Goal: Information Seeking & Learning: Learn about a topic

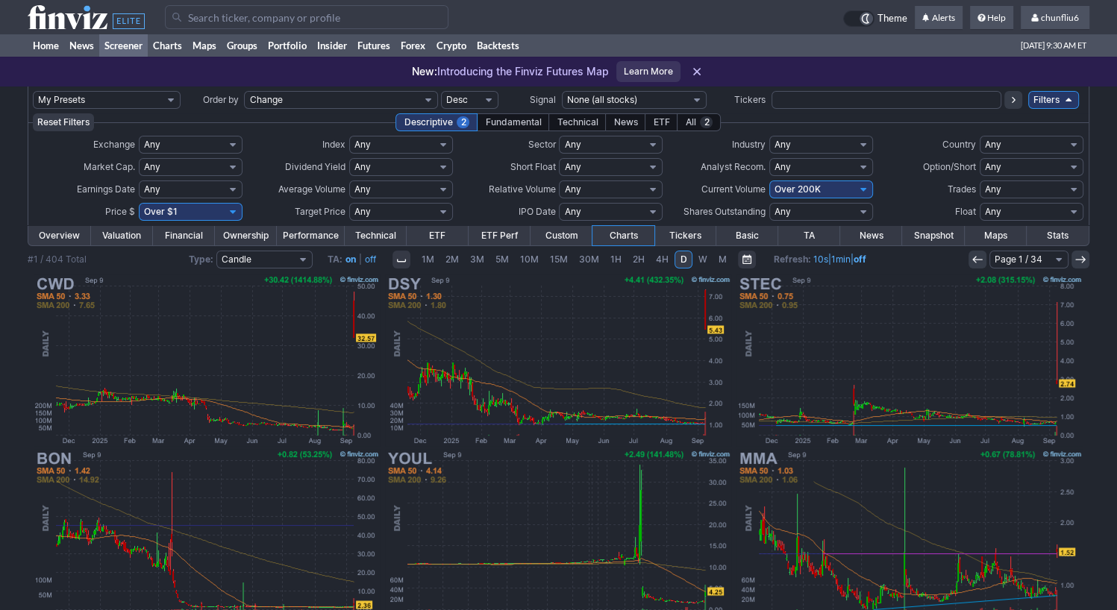
scroll to position [75, 0]
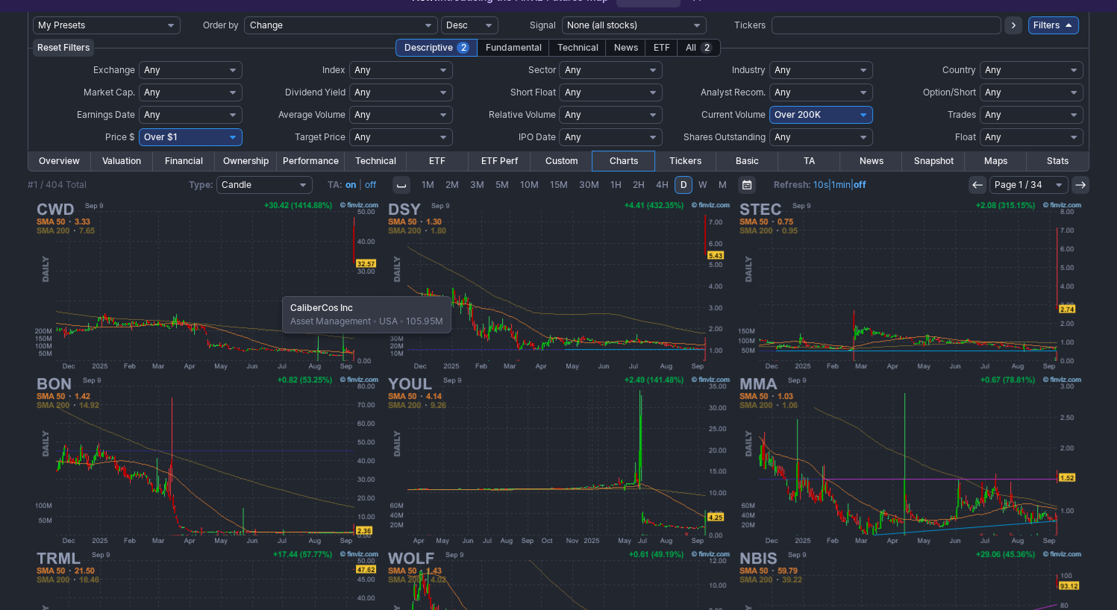
click at [275, 289] on img at bounding box center [206, 285] width 349 height 175
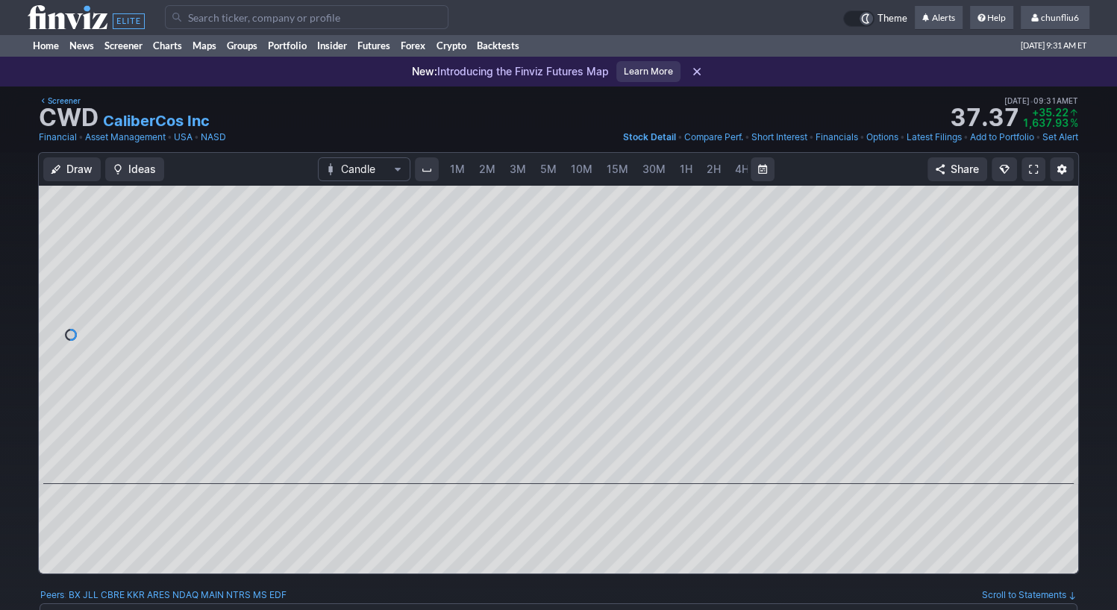
scroll to position [0, 77]
click at [1033, 168] on span at bounding box center [1033, 169] width 9 height 12
drag, startPoint x: 898, startPoint y: 472, endPoint x: -14, endPoint y: 309, distance: 926.1
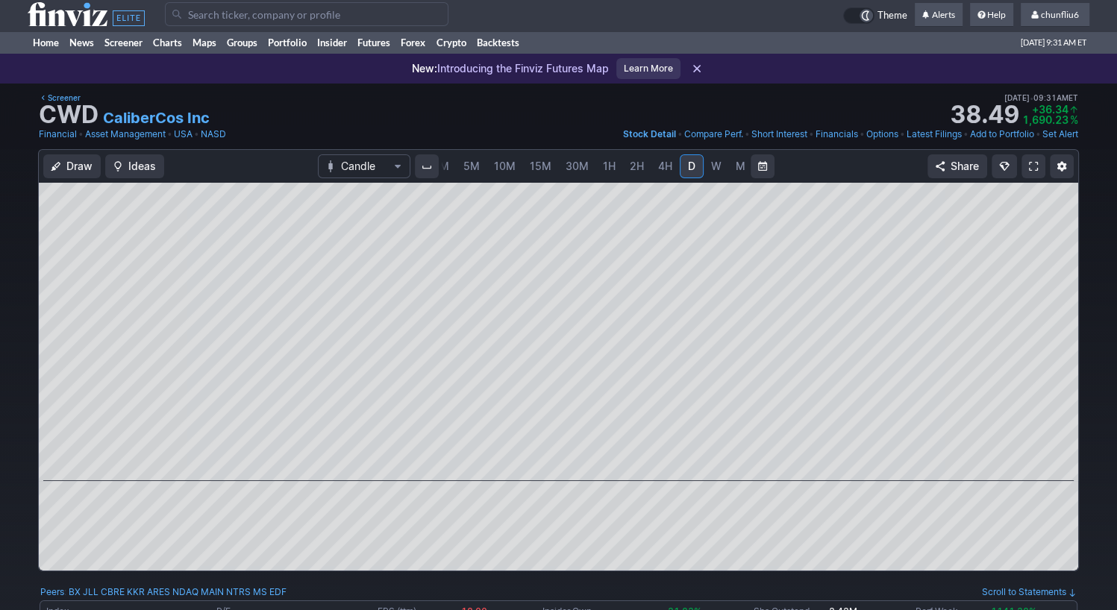
scroll to position [0, 0]
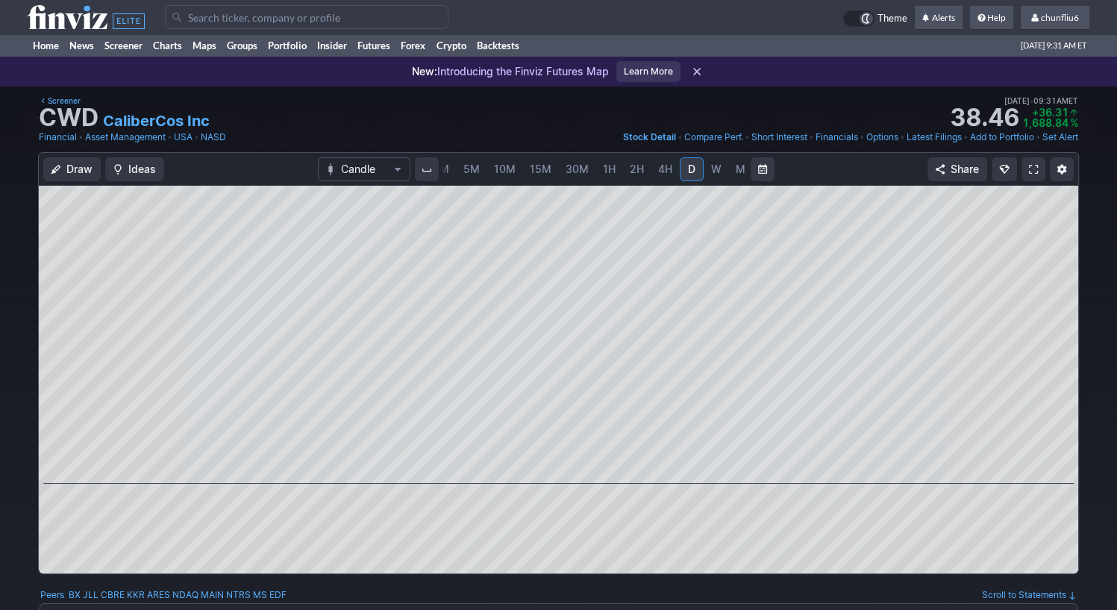
click at [711, 169] on span "W" at bounding box center [716, 169] width 10 height 13
drag, startPoint x: 671, startPoint y: 474, endPoint x: 1189, endPoint y: 442, distance: 518.8
click at [754, 472] on div at bounding box center [558, 335] width 1039 height 298
drag, startPoint x: 759, startPoint y: 475, endPoint x: 1071, endPoint y: 450, distance: 313.6
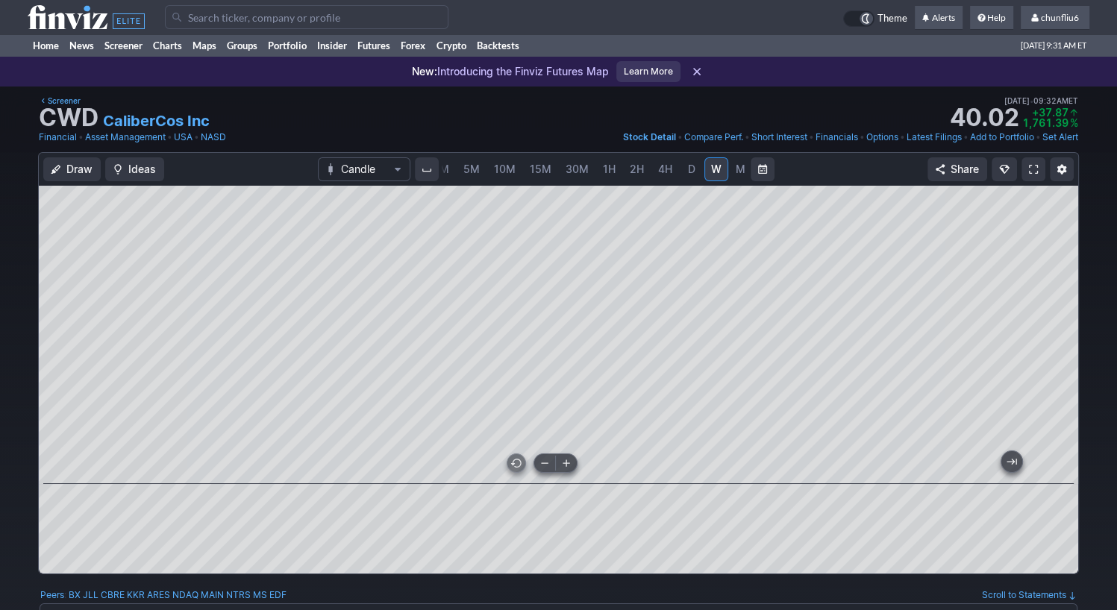
click at [1071, 450] on div at bounding box center [558, 335] width 1039 height 298
click at [1014, 186] on div at bounding box center [558, 335] width 1039 height 298
drag, startPoint x: 1059, startPoint y: 270, endPoint x: 1059, endPoint y: 329, distance: 58.9
click at [1059, 329] on div at bounding box center [1062, 331] width 31 height 261
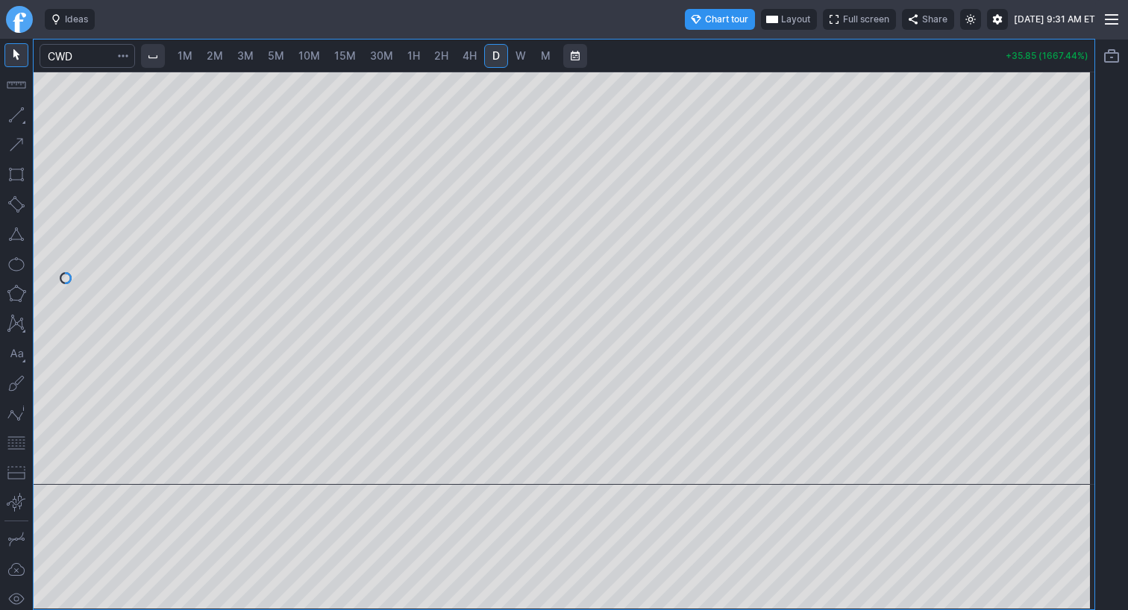
click at [218, 60] on span "2M" at bounding box center [215, 55] width 16 height 13
drag, startPoint x: 1076, startPoint y: 131, endPoint x: 1075, endPoint y: 193, distance: 61.9
click at [1075, 193] on div at bounding box center [1078, 275] width 31 height 376
click at [85, 60] on input "Search" at bounding box center [88, 56] width 96 height 24
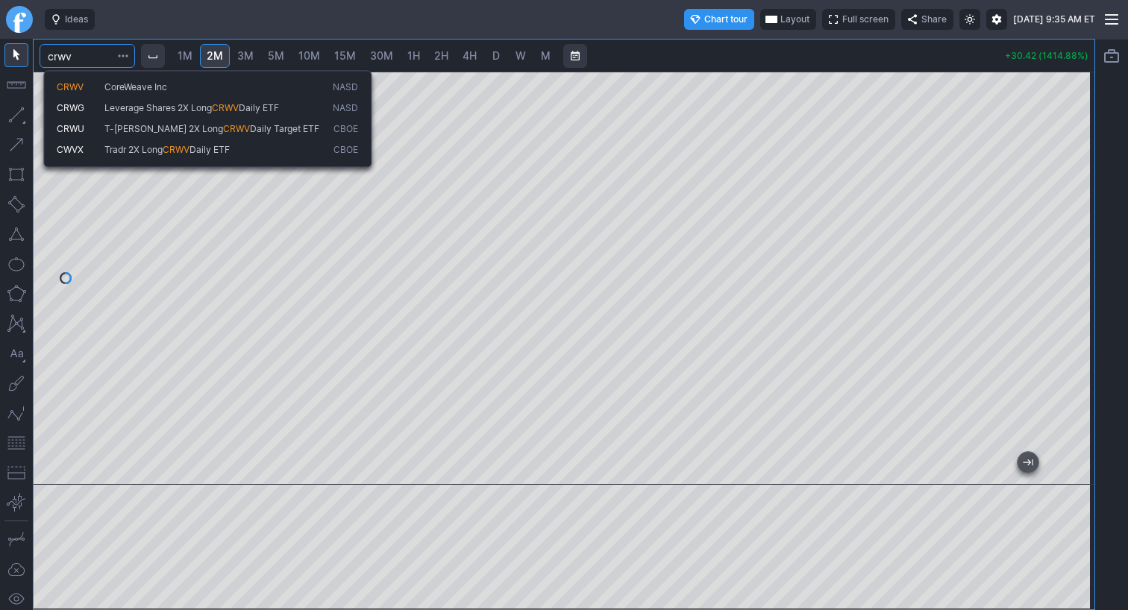
type input "crwv"
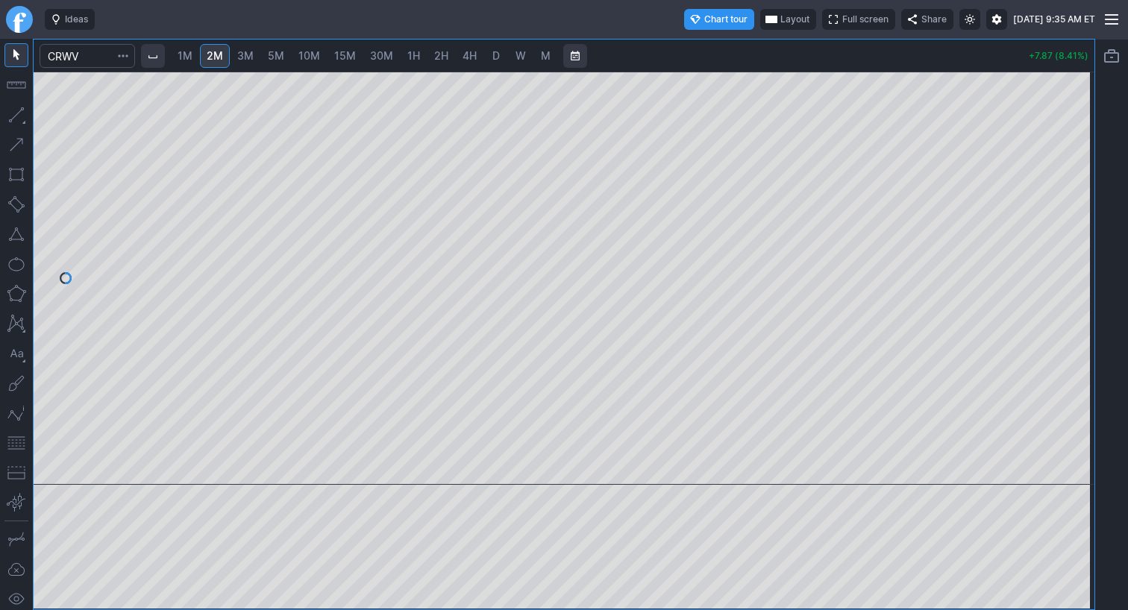
drag, startPoint x: 1080, startPoint y: 150, endPoint x: 1065, endPoint y: 216, distance: 67.2
click at [1080, 207] on div at bounding box center [1078, 275] width 31 height 376
click at [191, 57] on span "1M" at bounding box center [185, 55] width 15 height 13
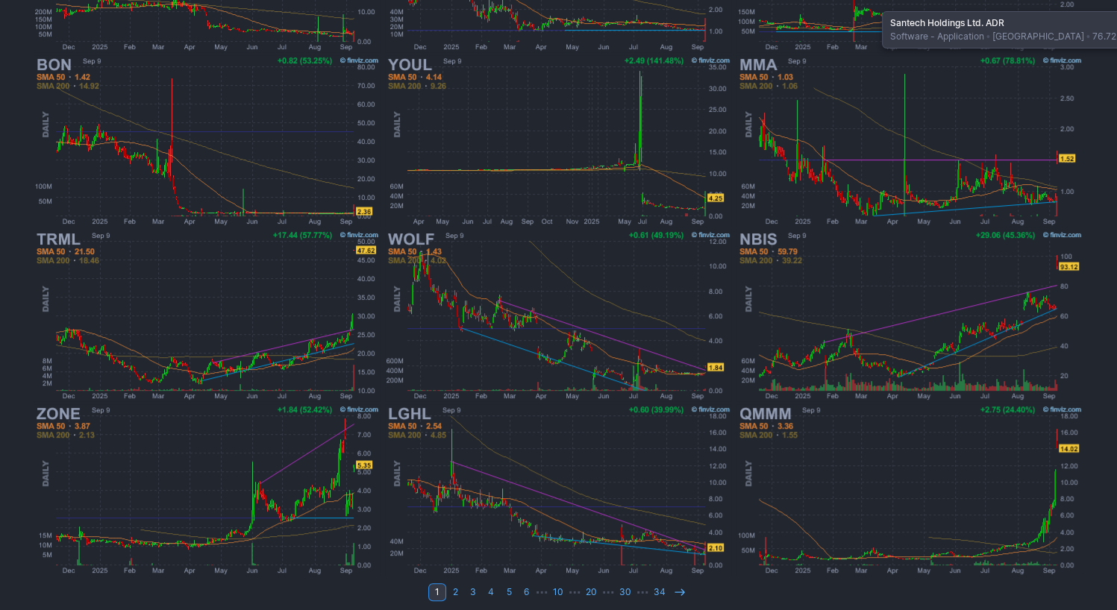
scroll to position [399, 0]
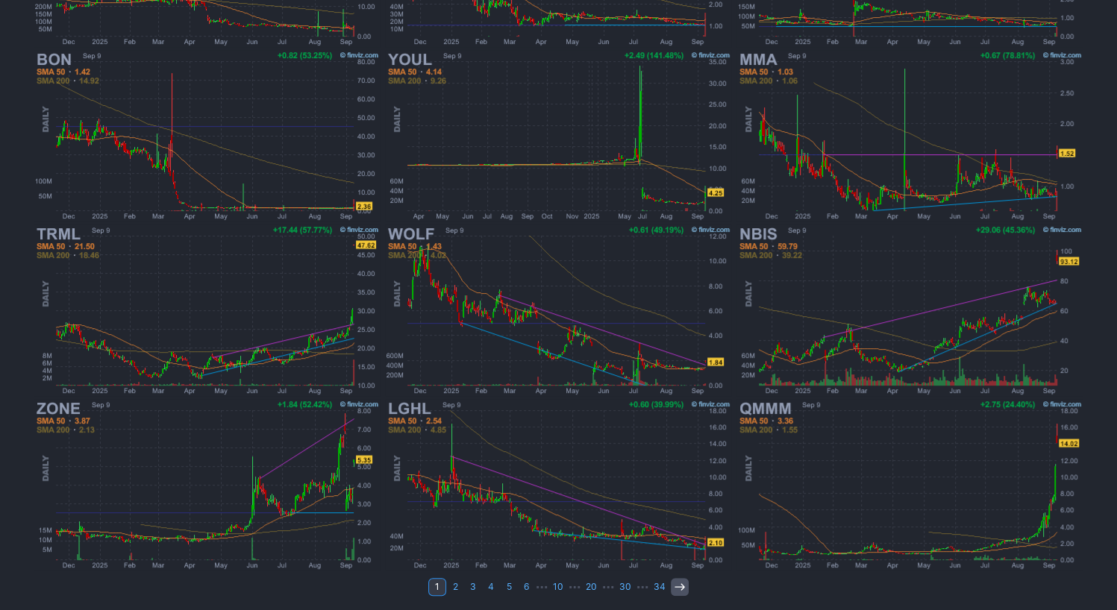
click at [677, 586] on icon at bounding box center [680, 587] width 12 height 12
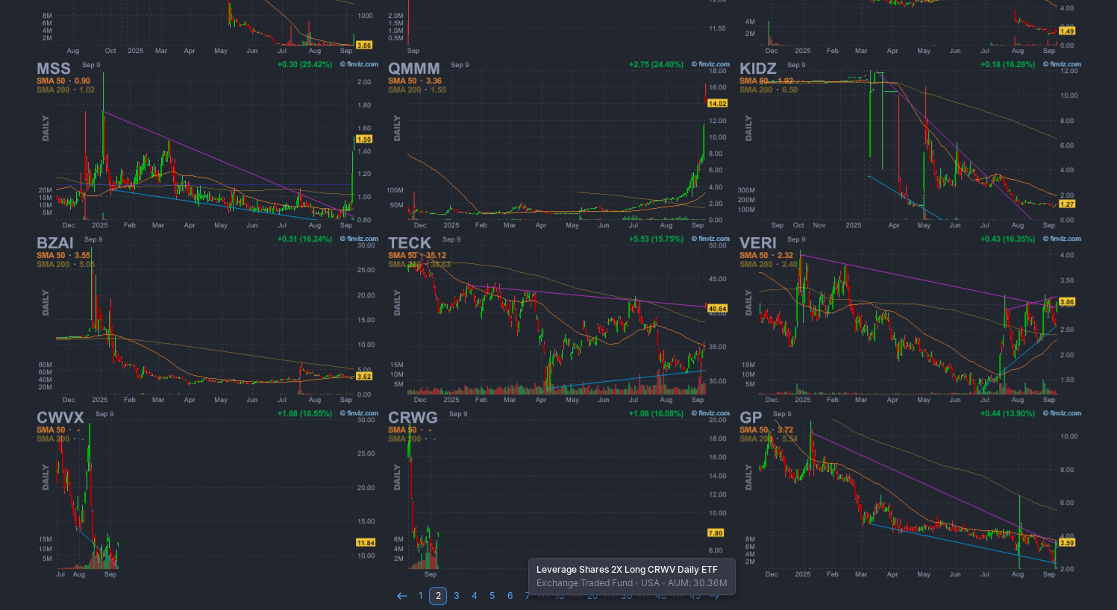
scroll to position [399, 0]
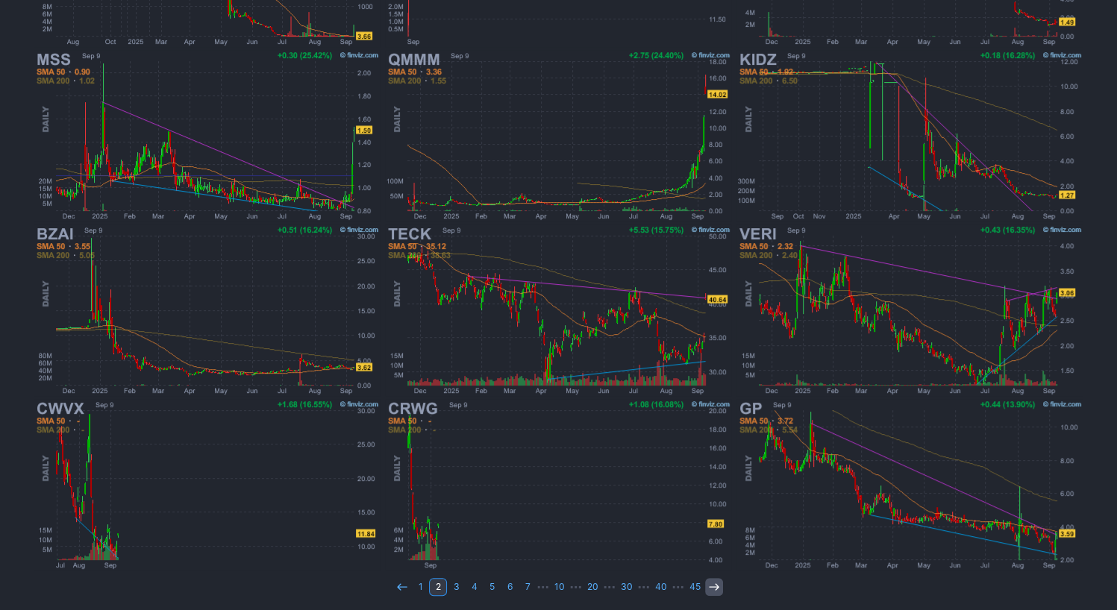
click at [709, 586] on icon at bounding box center [714, 587] width 12 height 12
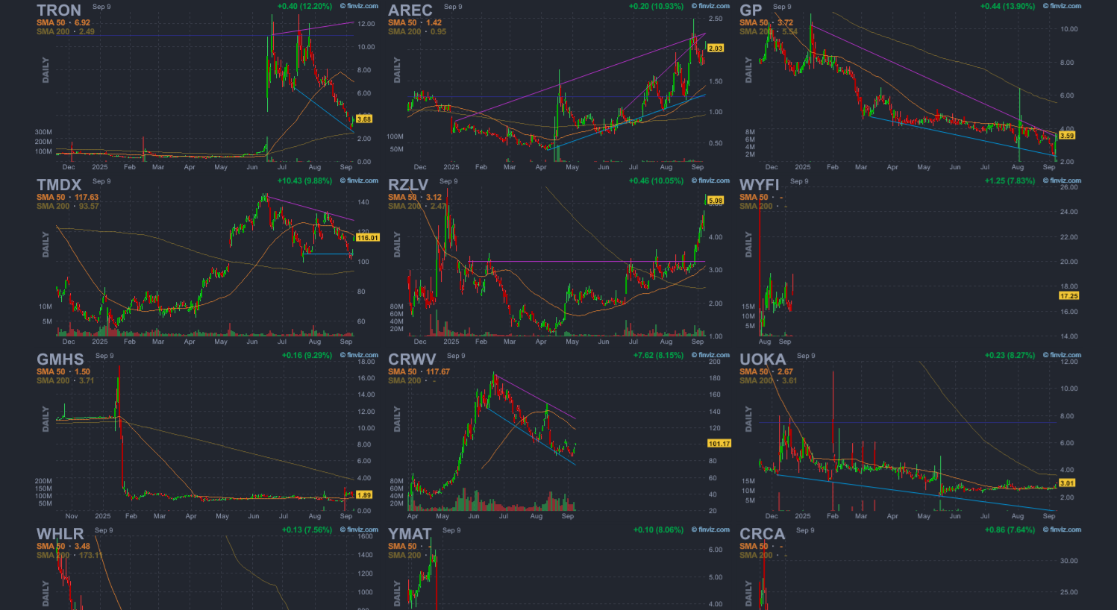
scroll to position [298, 0]
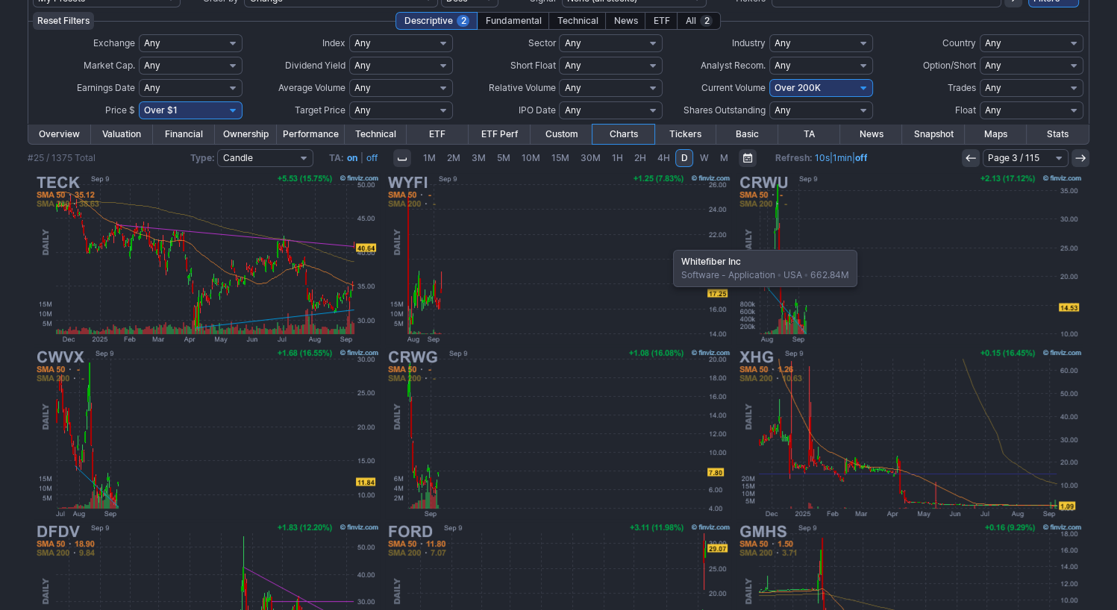
scroll to position [75, 0]
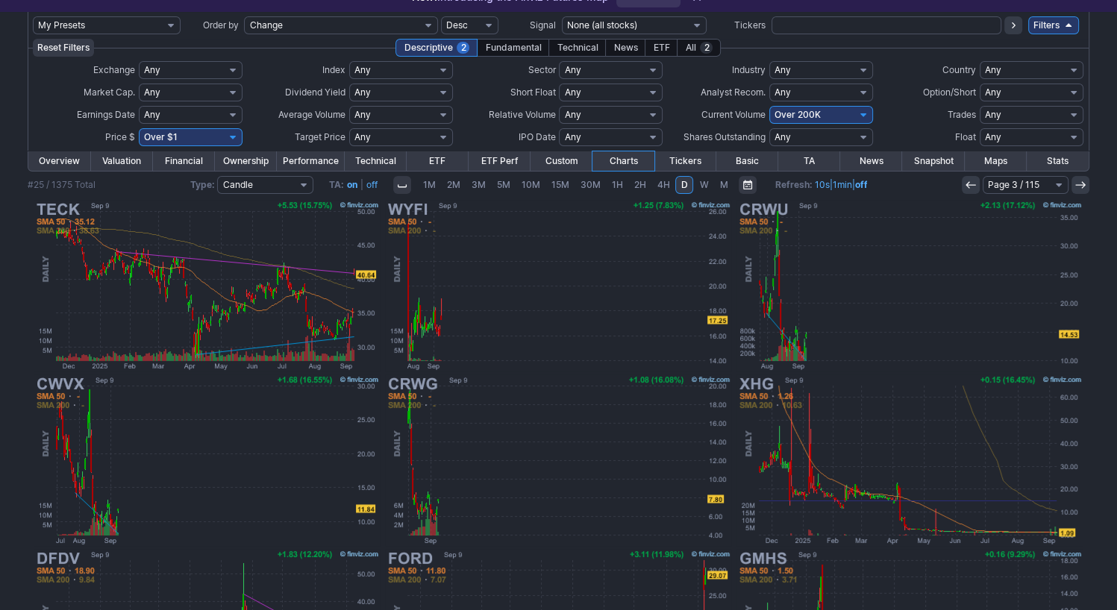
click at [795, 116] on select "Any Under 50K Under 100K Under 500K Under 750K Under 1M Over 0 Over 50K Over 10…" at bounding box center [821, 115] width 104 height 18
select select "o300"
click at [769, 106] on select "Any Under 50K Under 100K Under 500K Under 750K Under 1M Over 0 Over 50K Over 10…" at bounding box center [821, 115] width 104 height 18
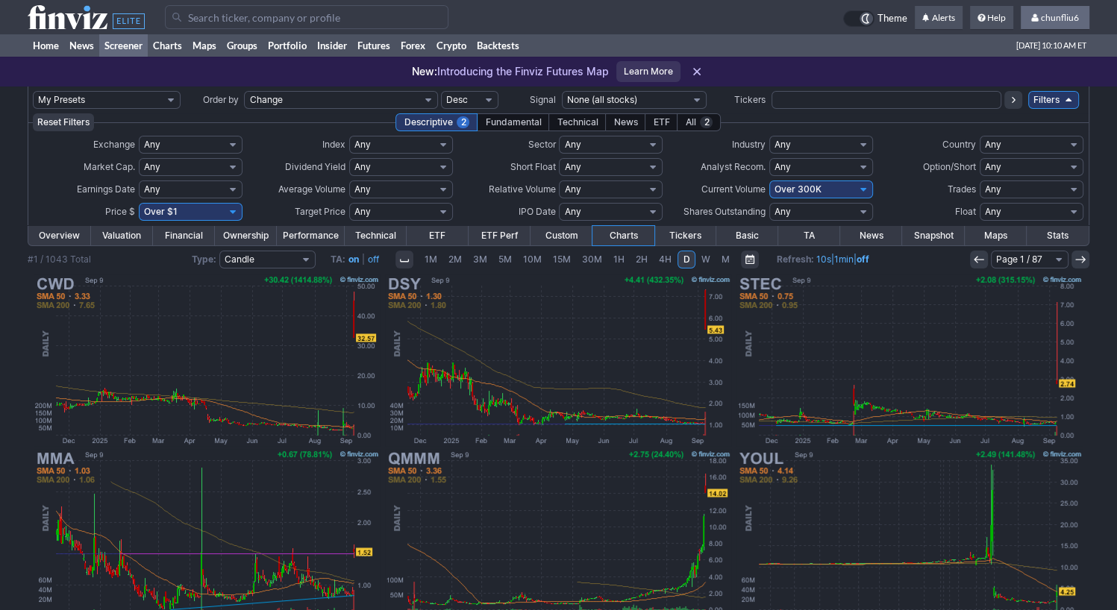
click at [1059, 19] on span "chunfliu6" at bounding box center [1060, 17] width 38 height 11
click at [1018, 109] on link "Sign Out" at bounding box center [1048, 110] width 84 height 24
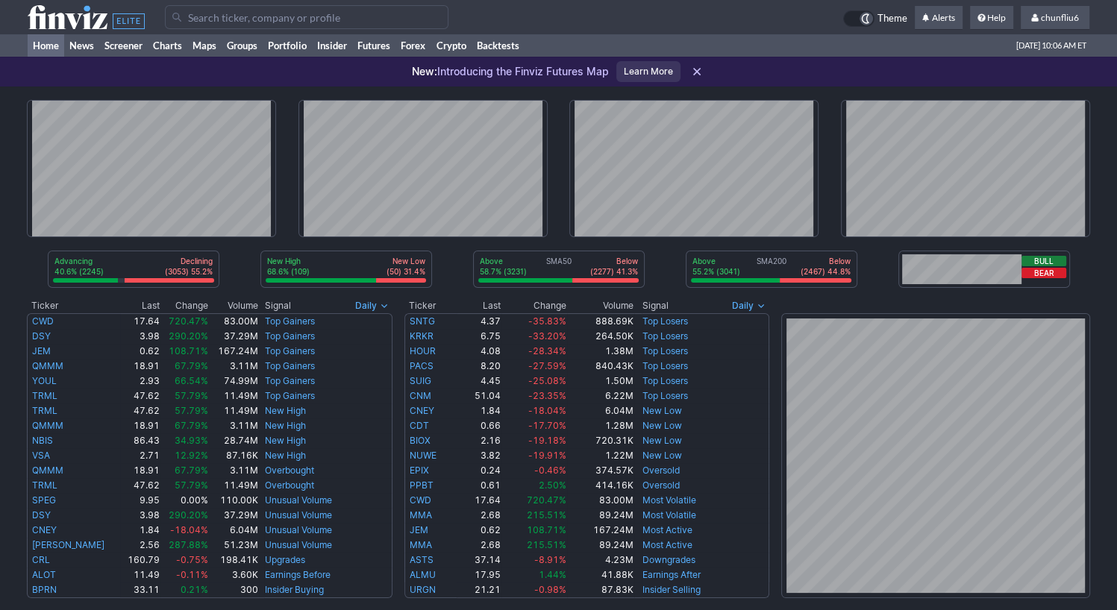
click at [54, 50] on link "Home" at bounding box center [46, 45] width 37 height 22
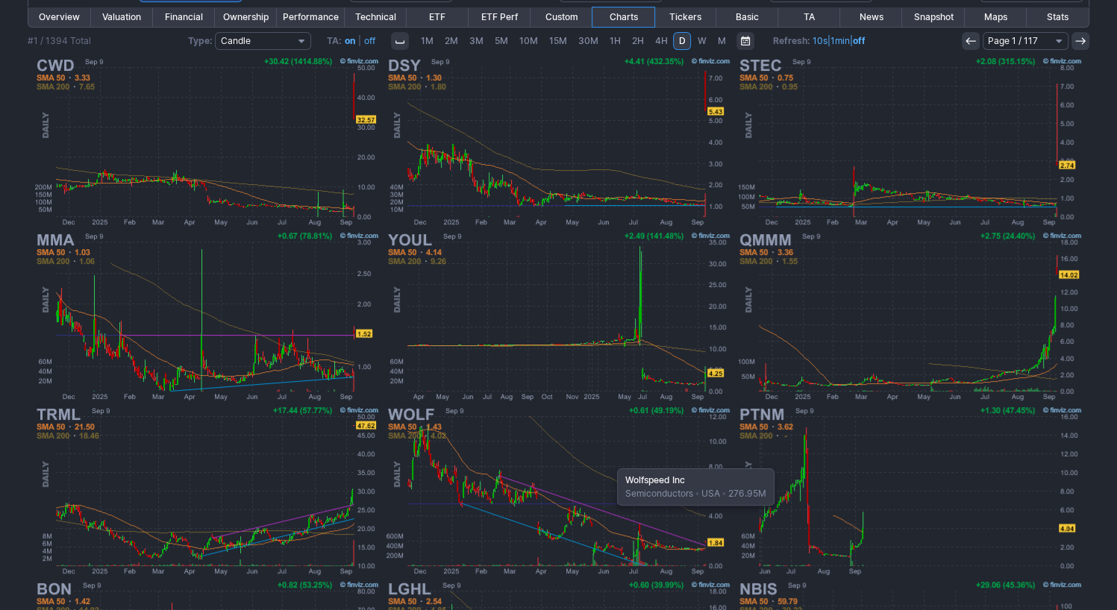
scroll to position [224, 0]
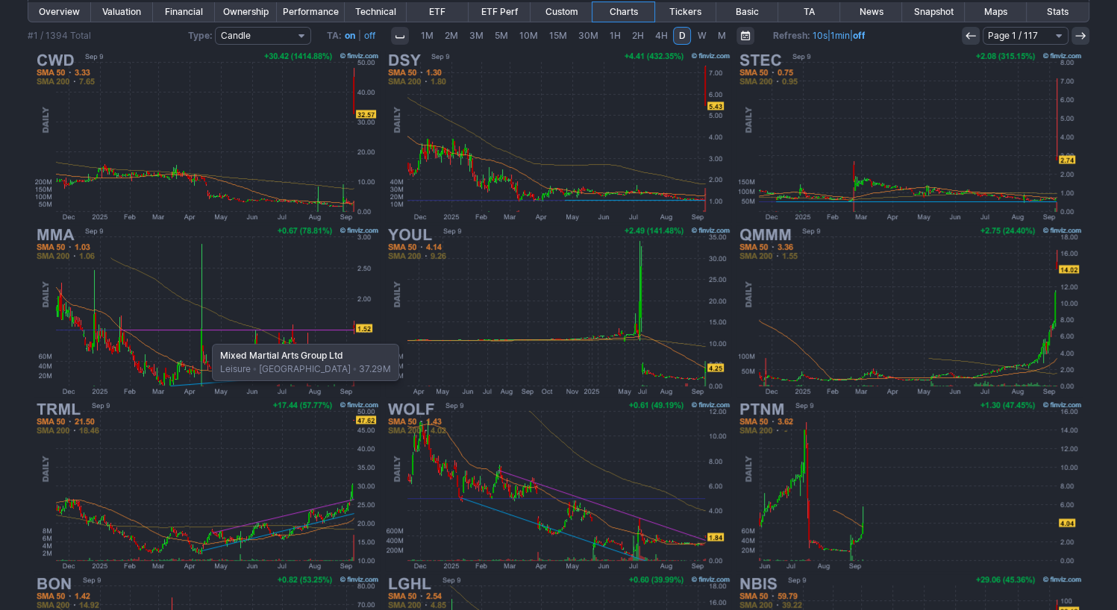
click at [204, 336] on img at bounding box center [206, 311] width 349 height 175
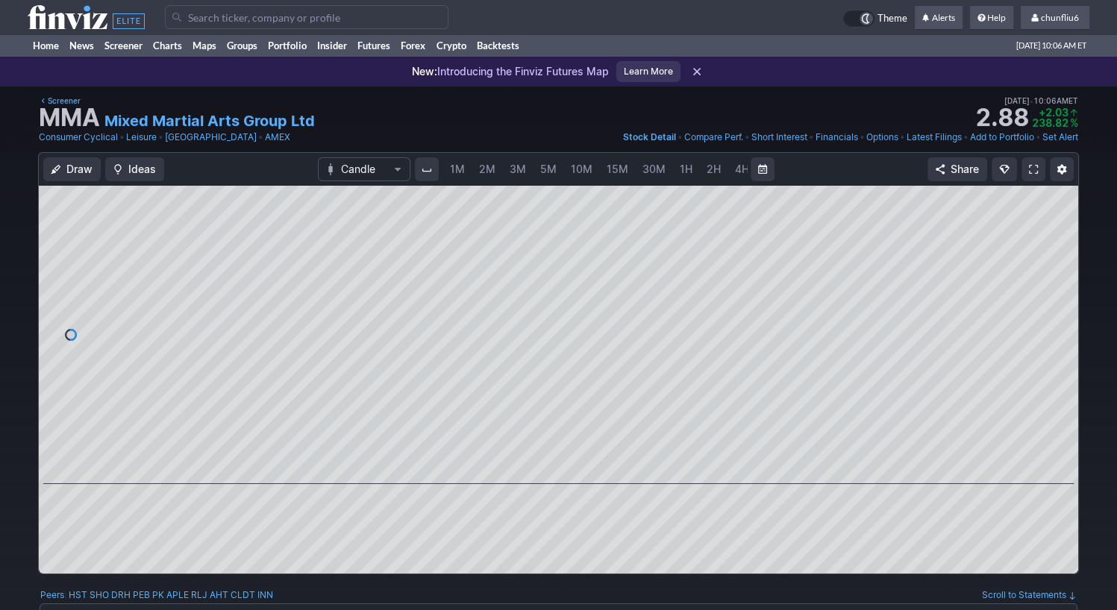
scroll to position [0, 77]
click at [465, 165] on span "5M" at bounding box center [471, 169] width 16 height 13
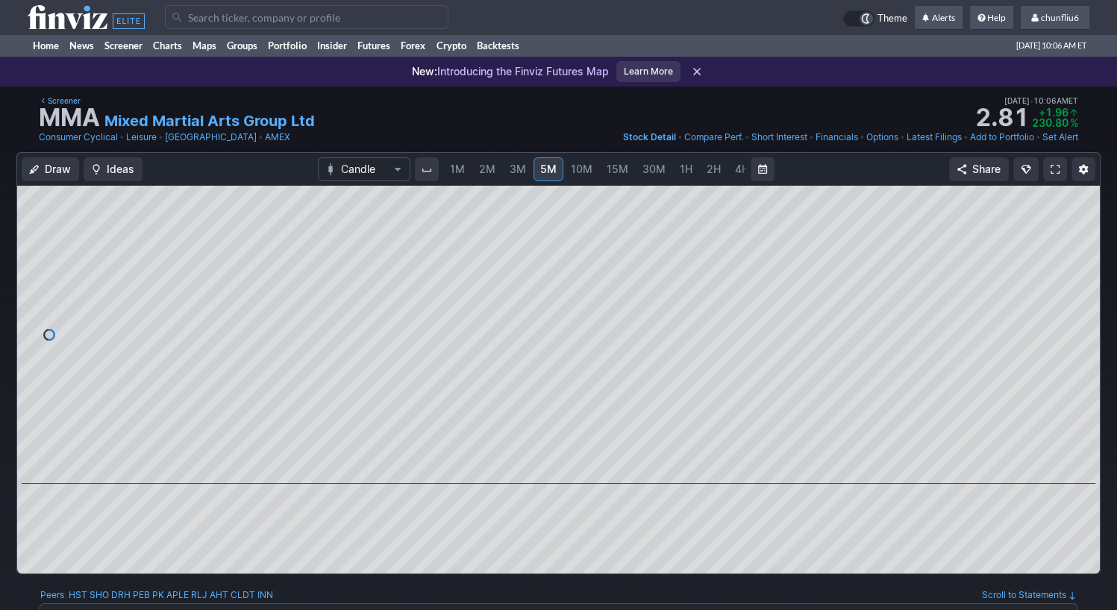
click at [480, 167] on span "2M" at bounding box center [487, 169] width 16 height 13
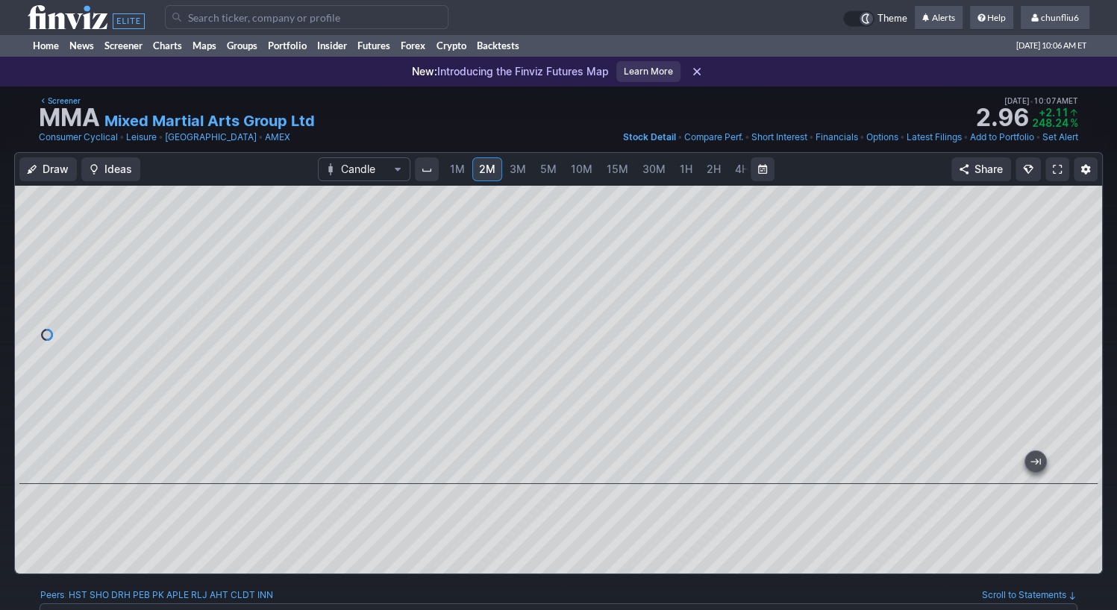
click at [1056, 164] on span at bounding box center [1057, 169] width 9 height 12
drag, startPoint x: 1077, startPoint y: 304, endPoint x: 1075, endPoint y: 273, distance: 31.4
click at [1075, 273] on div at bounding box center [1086, 331] width 31 height 261
click at [454, 171] on span "1M" at bounding box center [457, 169] width 15 height 13
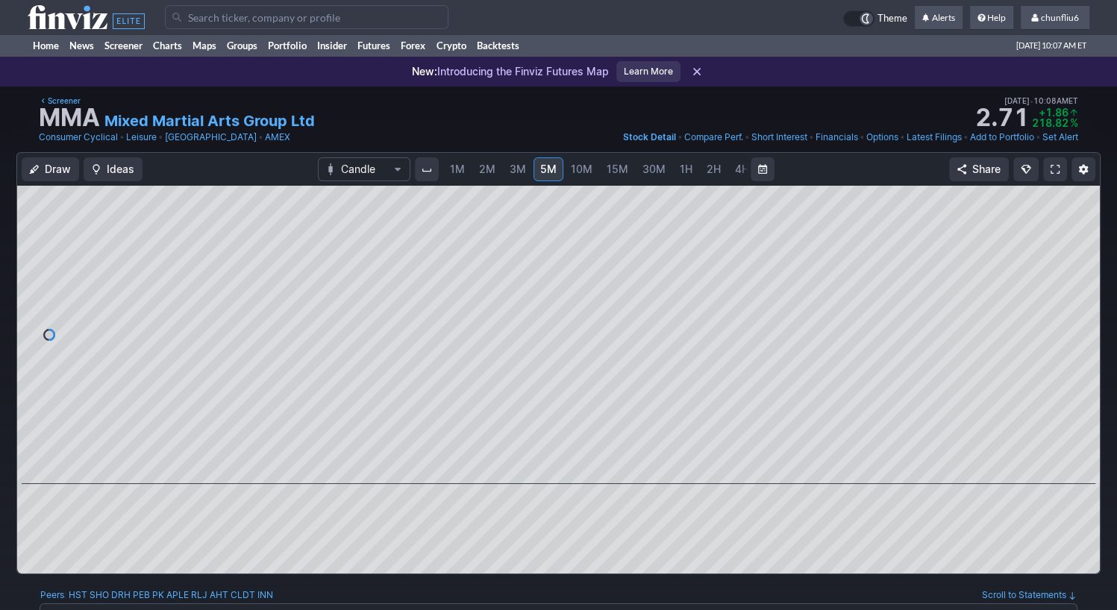
scroll to position [0, 77]
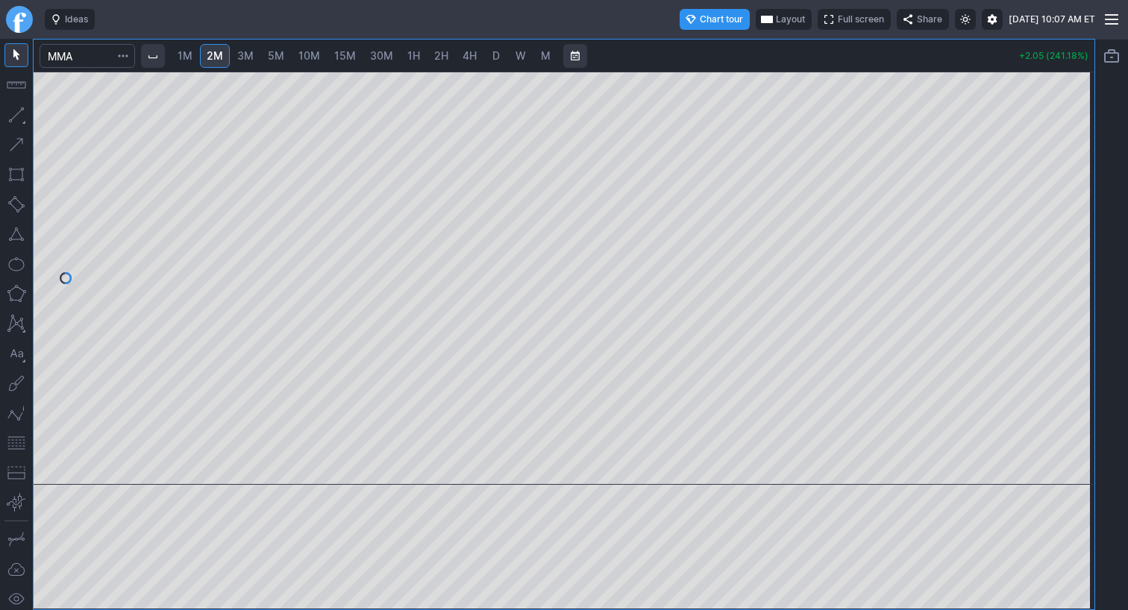
click at [495, 57] on span "D" at bounding box center [495, 55] width 7 height 13
click at [1060, 280] on div at bounding box center [564, 278] width 1061 height 413
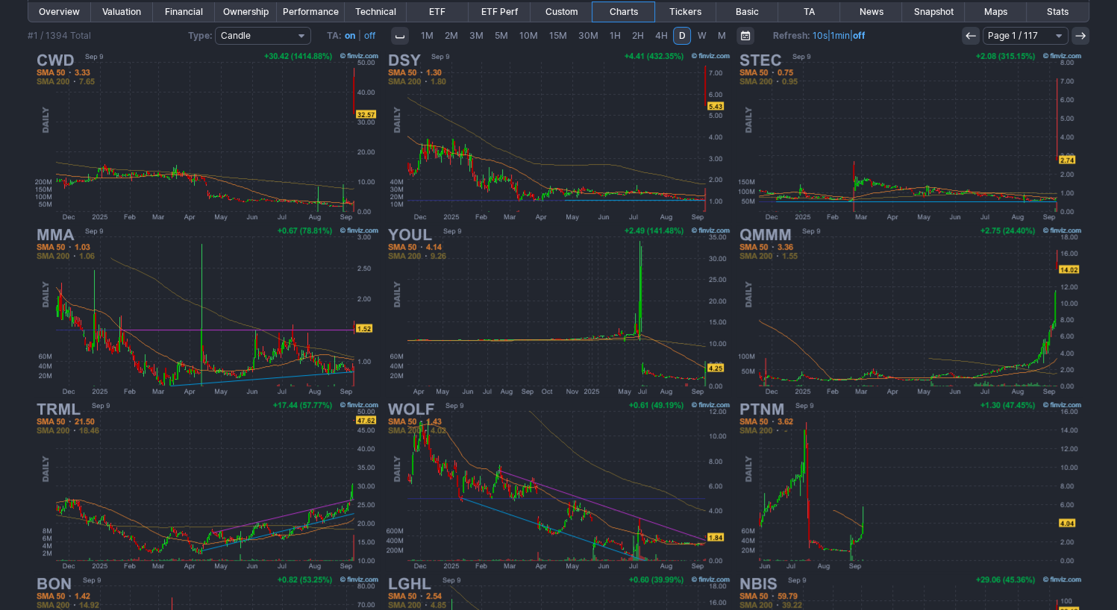
scroll to position [224, 0]
click at [865, 284] on img at bounding box center [909, 311] width 349 height 175
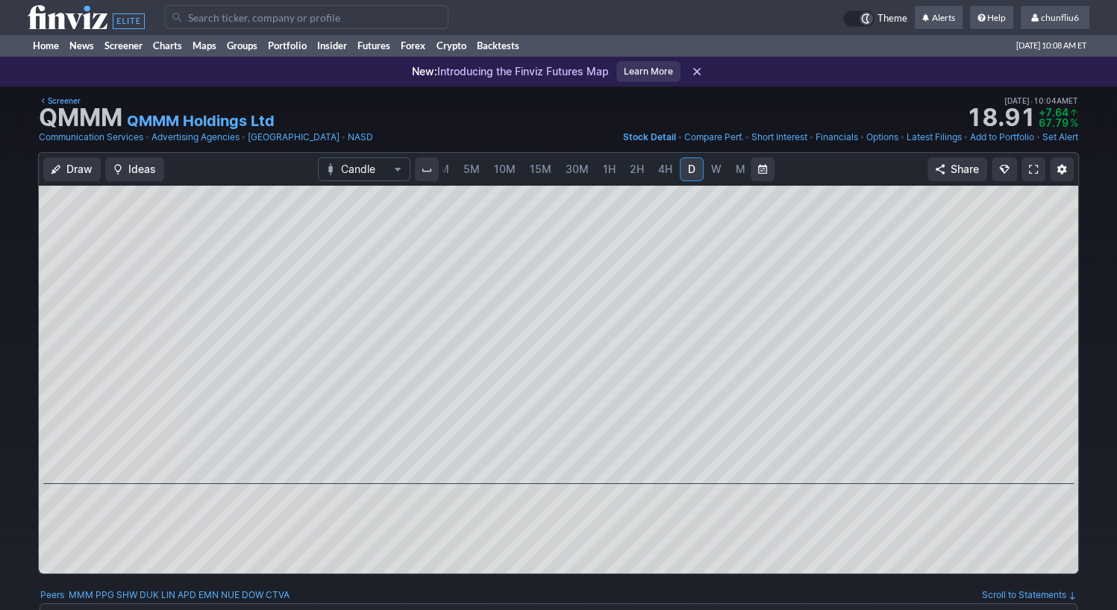
click at [473, 172] on span "5M" at bounding box center [471, 169] width 16 height 13
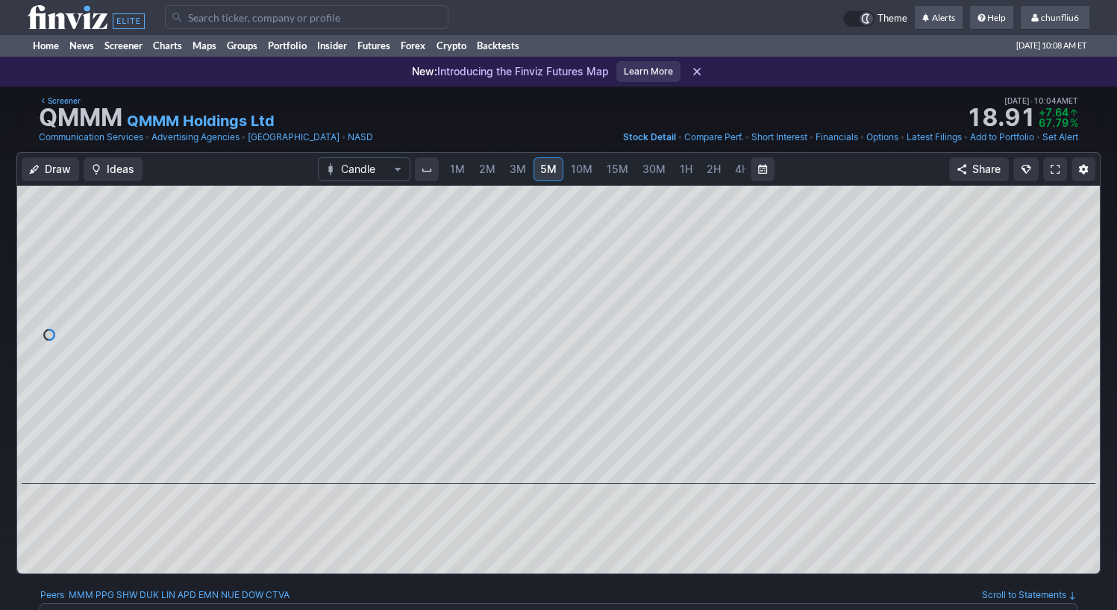
click at [462, 173] on span "1M" at bounding box center [457, 169] width 15 height 13
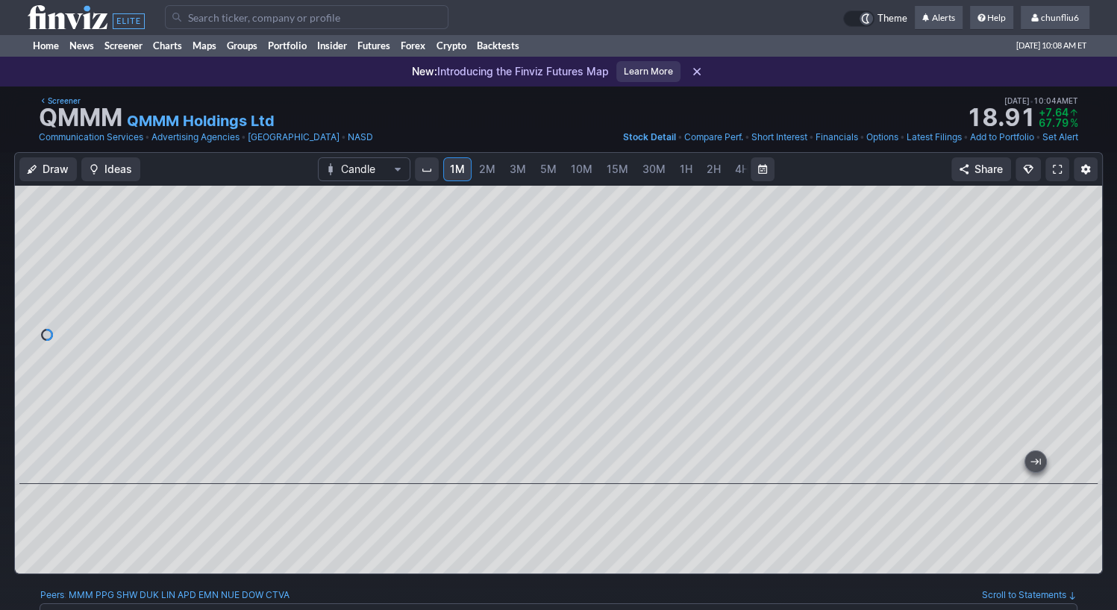
drag, startPoint x: 856, startPoint y: 472, endPoint x: 1282, endPoint y: 430, distance: 428.0
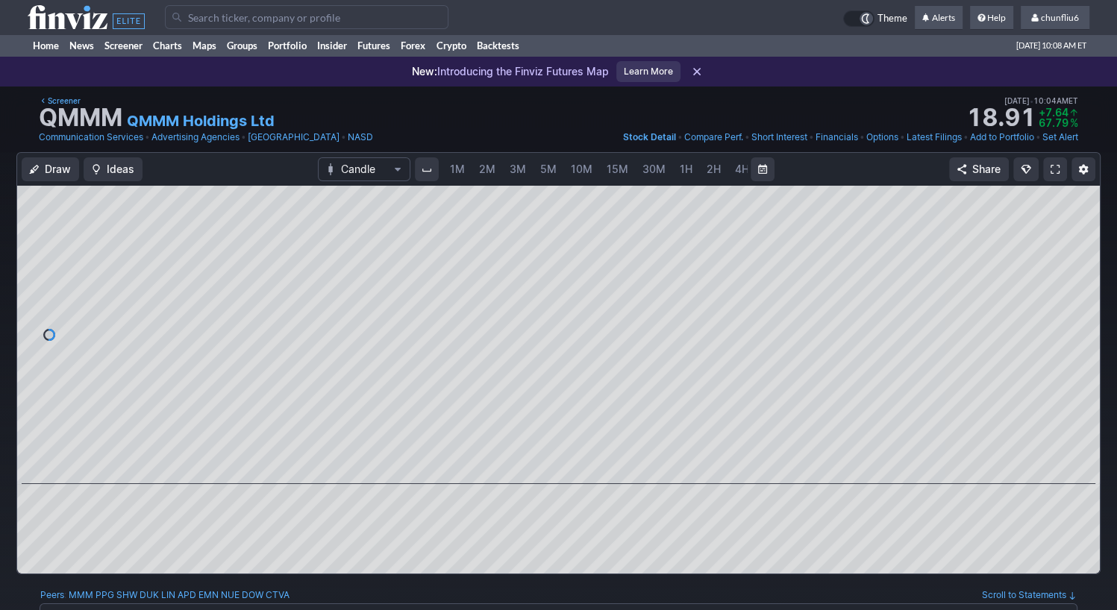
scroll to position [0, 77]
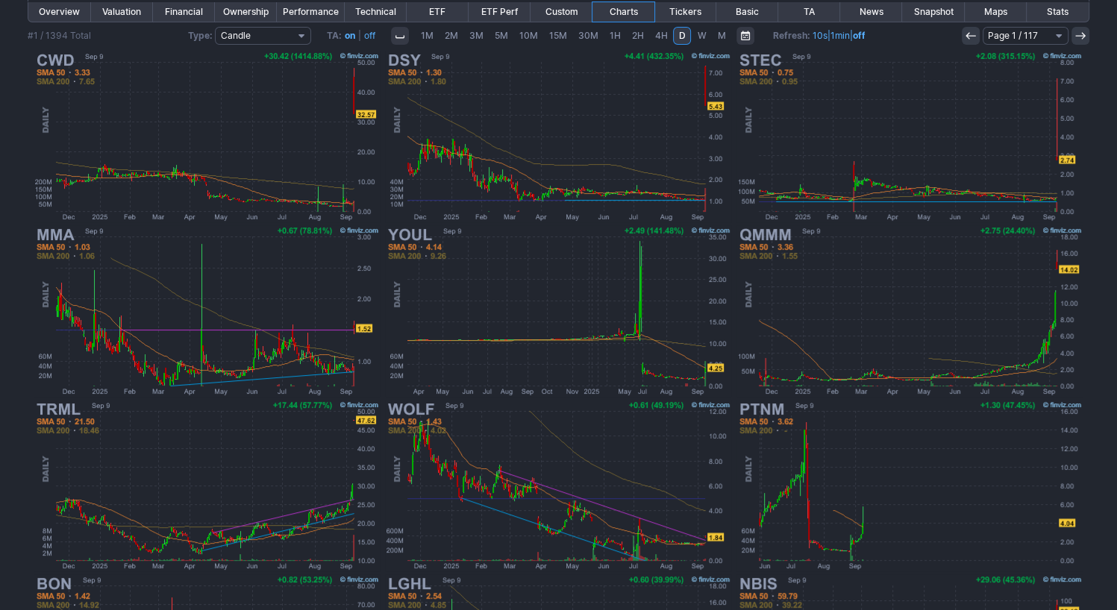
scroll to position [224, 0]
click at [830, 475] on img at bounding box center [909, 485] width 349 height 175
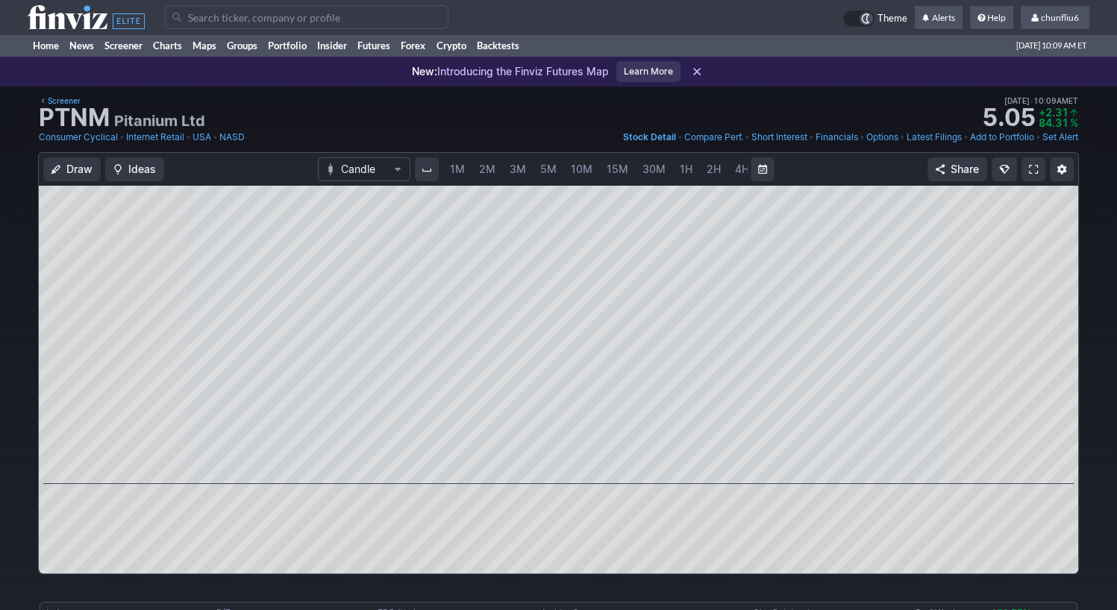
scroll to position [0, 77]
click at [466, 166] on span "5M" at bounding box center [471, 169] width 16 height 13
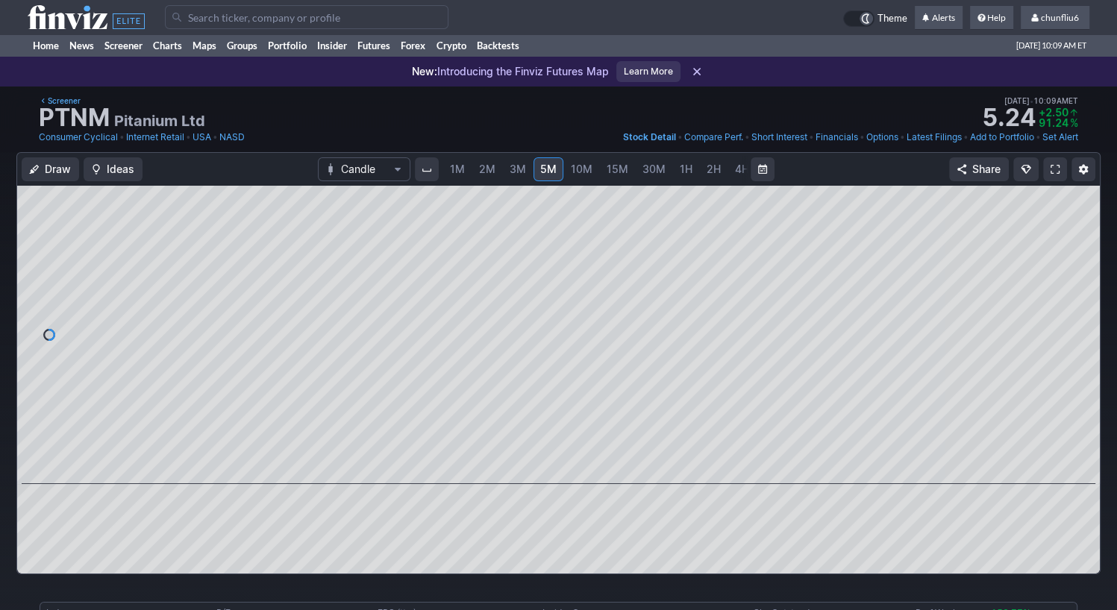
click at [456, 171] on span "1M" at bounding box center [457, 169] width 15 height 13
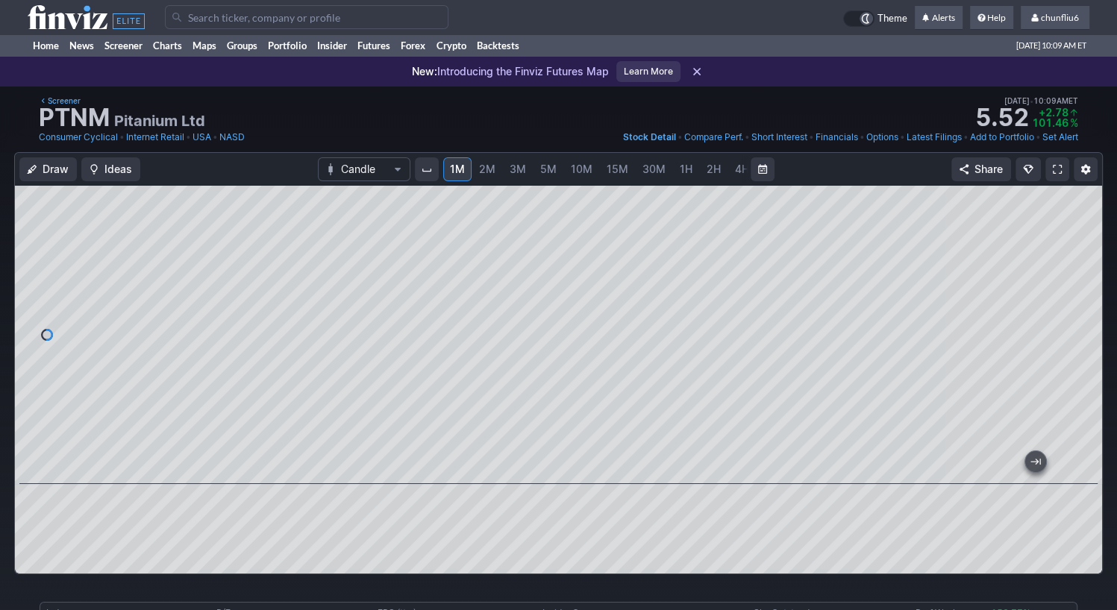
click at [1068, 327] on div at bounding box center [558, 335] width 1087 height 298
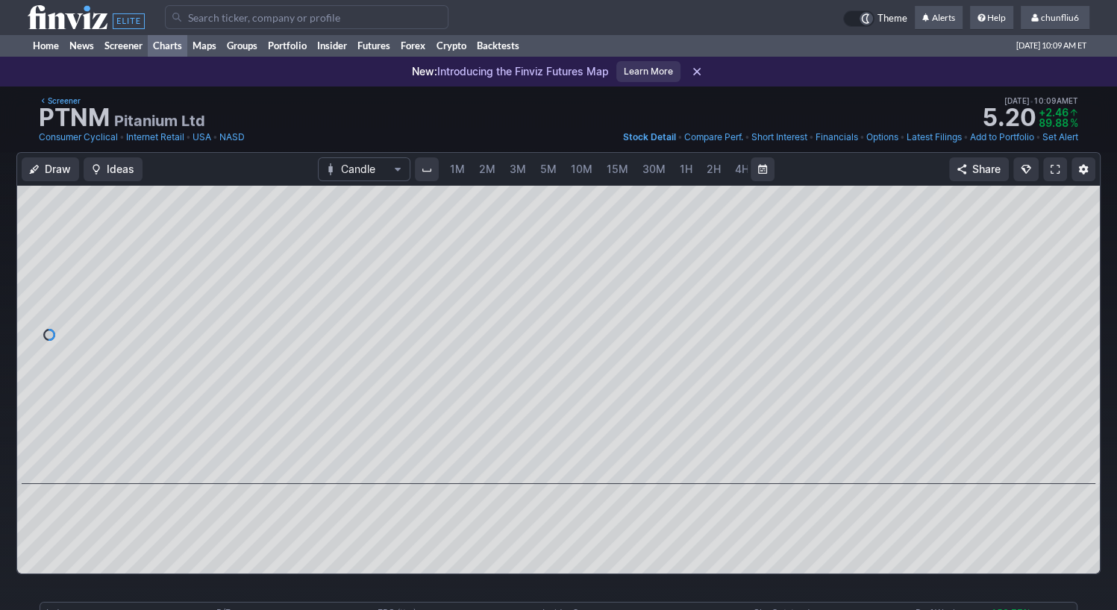
scroll to position [0, 77]
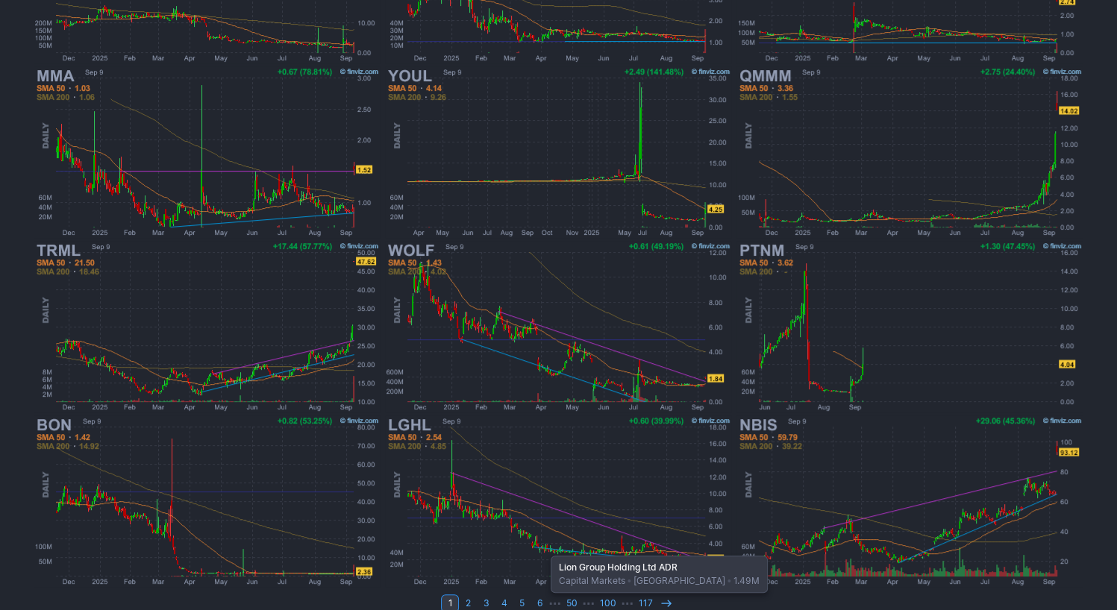
scroll to position [399, 0]
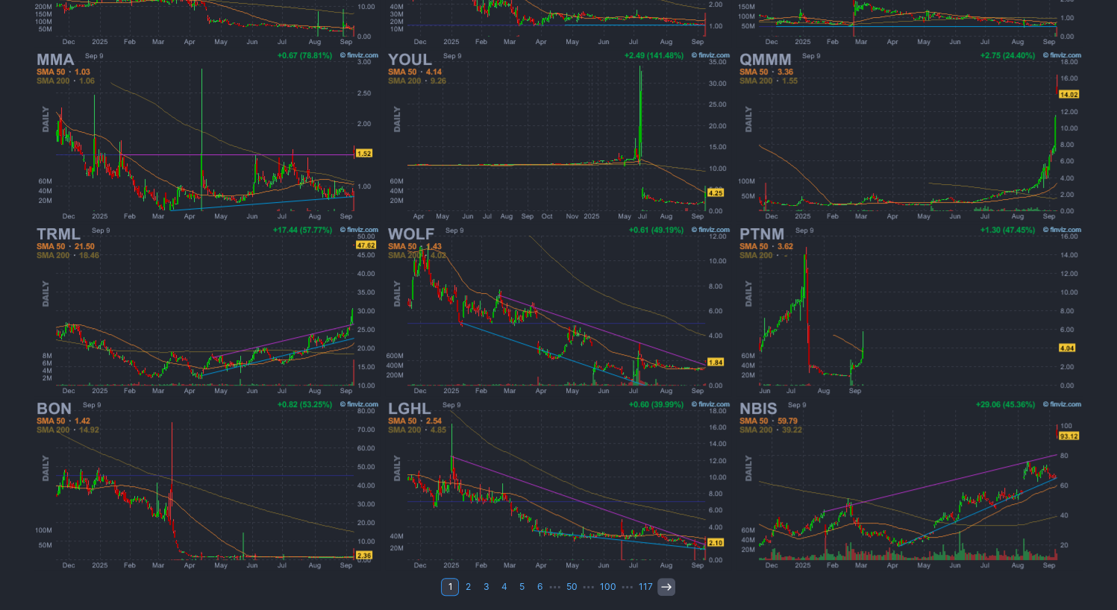
click at [665, 586] on icon at bounding box center [666, 587] width 12 height 12
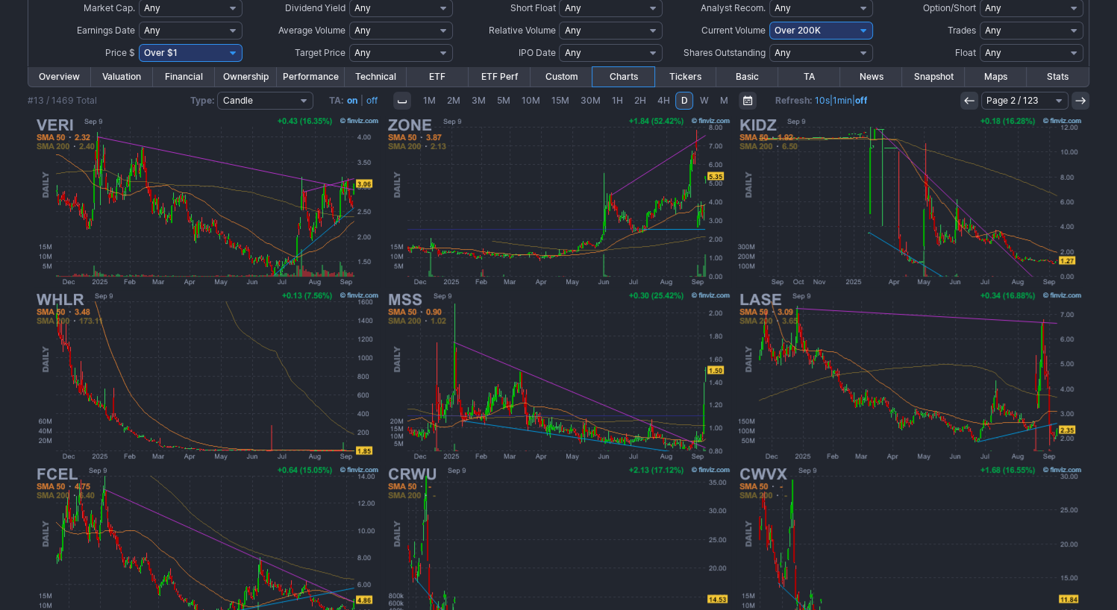
scroll to position [175, 0]
